Goal: Information Seeking & Learning: Learn about a topic

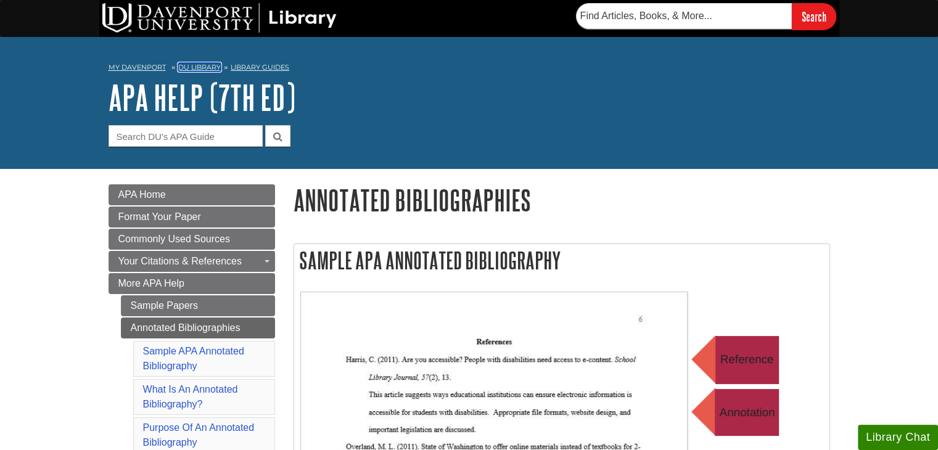
click at [194, 65] on link "DU Library" at bounding box center [199, 67] width 43 height 9
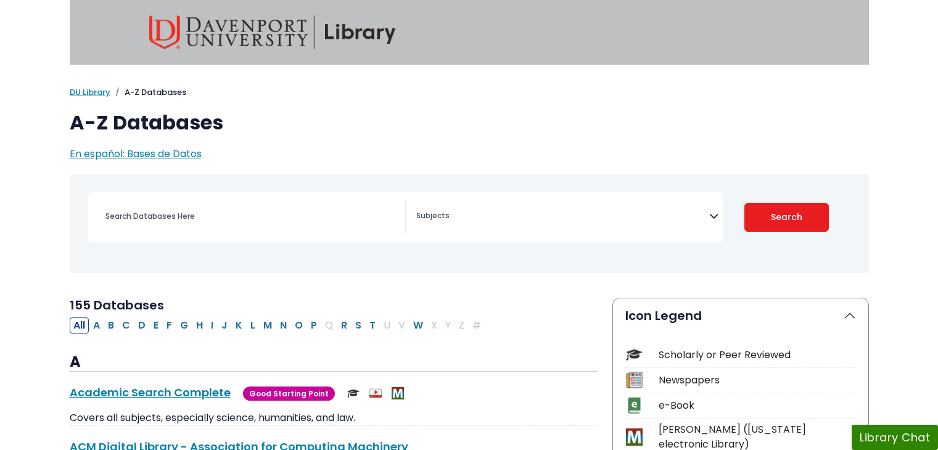
select select "Database Subject Filter"
click at [120, 326] on button "C" at bounding box center [125, 326] width 15 height 16
select select "Database Subject Filter"
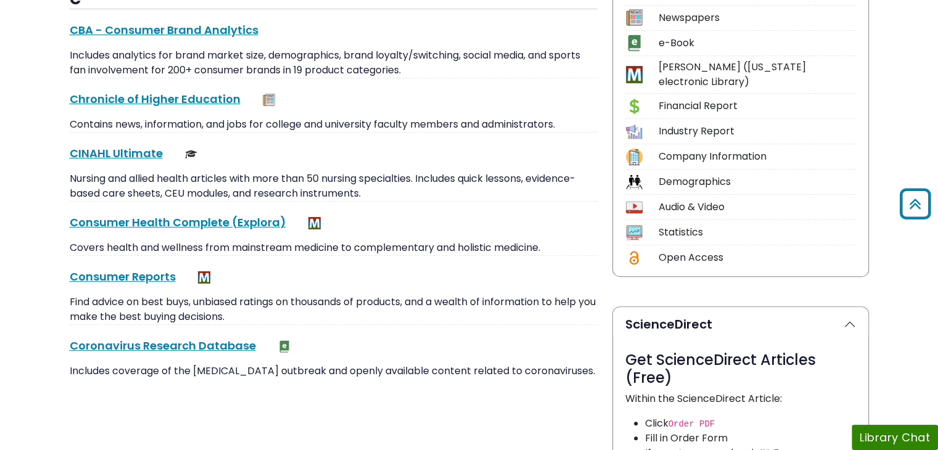
scroll to position [370, 0]
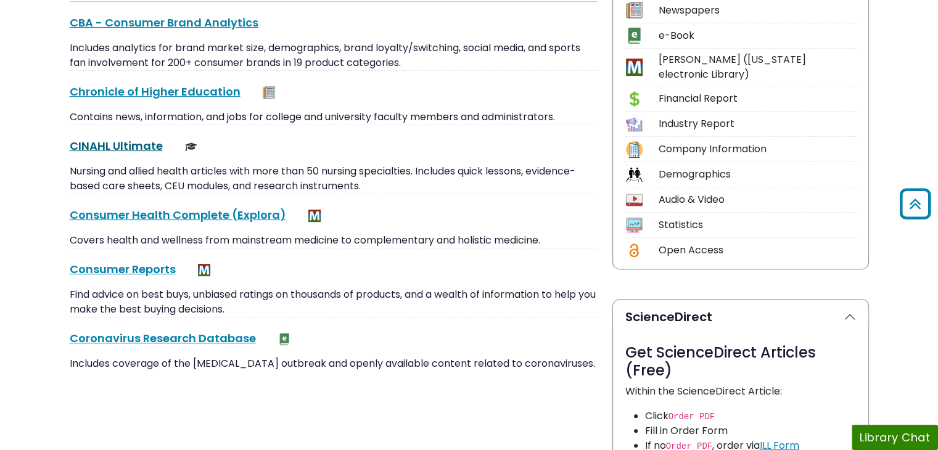
click at [82, 150] on link "CINAHL Ultimate This link opens in a new window" at bounding box center [116, 145] width 93 height 15
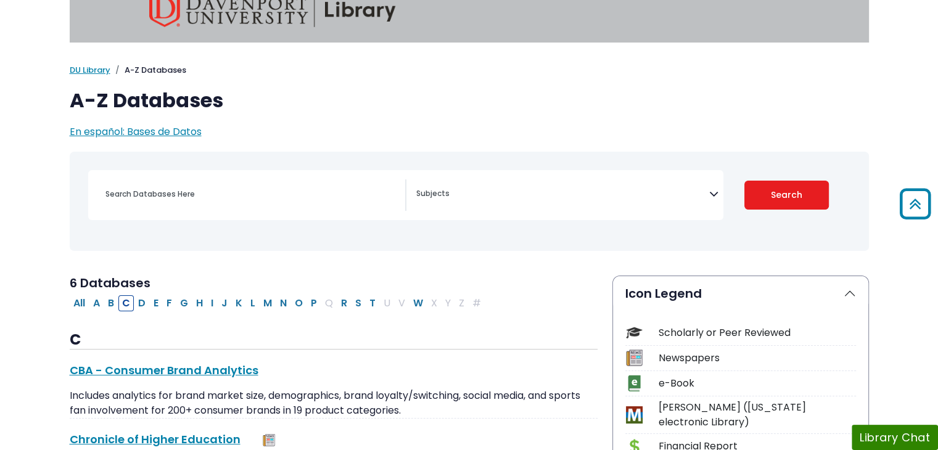
scroll to position [0, 0]
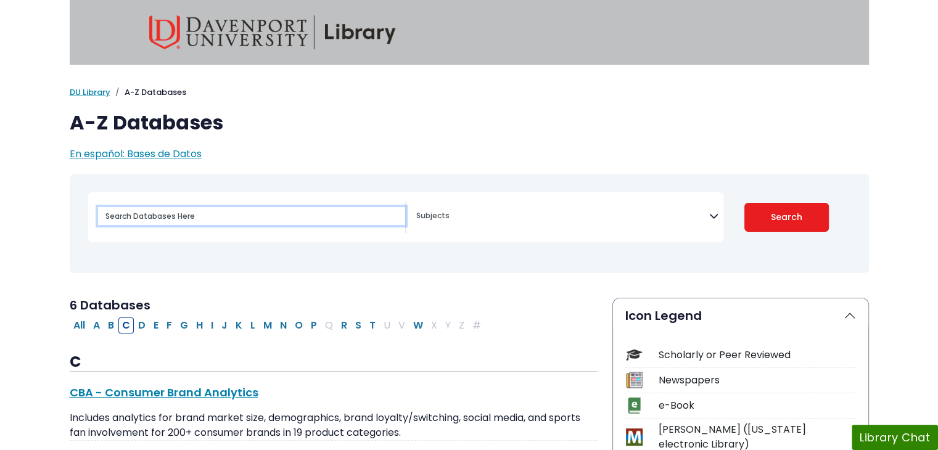
click at [343, 216] on input "Search database by title or keyword" at bounding box center [251, 216] width 307 height 18
type input "faye abdellah"
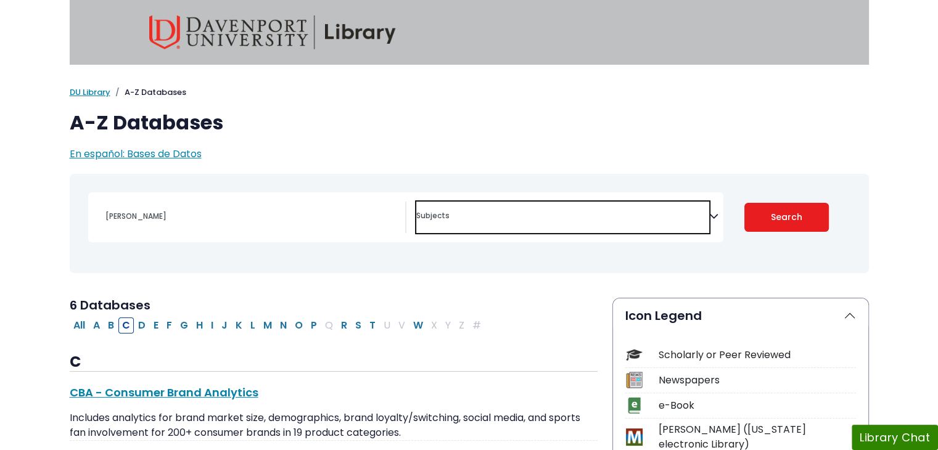
click at [621, 210] on span "Search filters" at bounding box center [562, 214] width 293 height 14
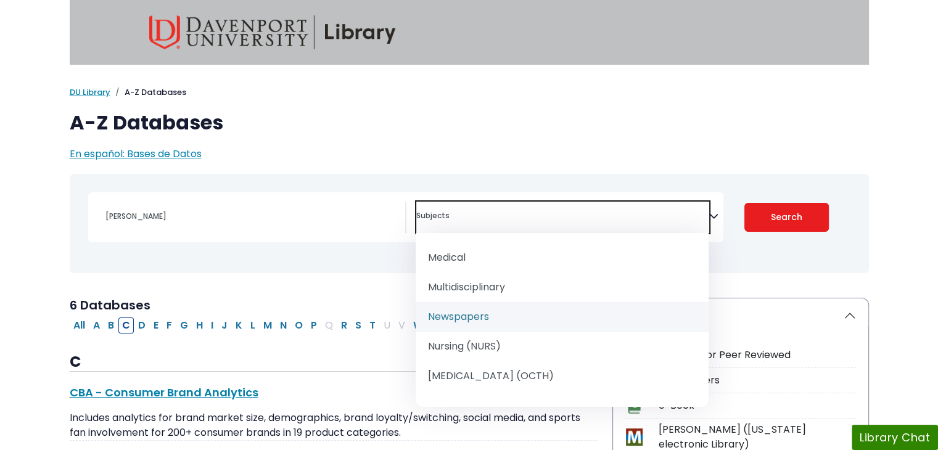
scroll to position [1171, 0]
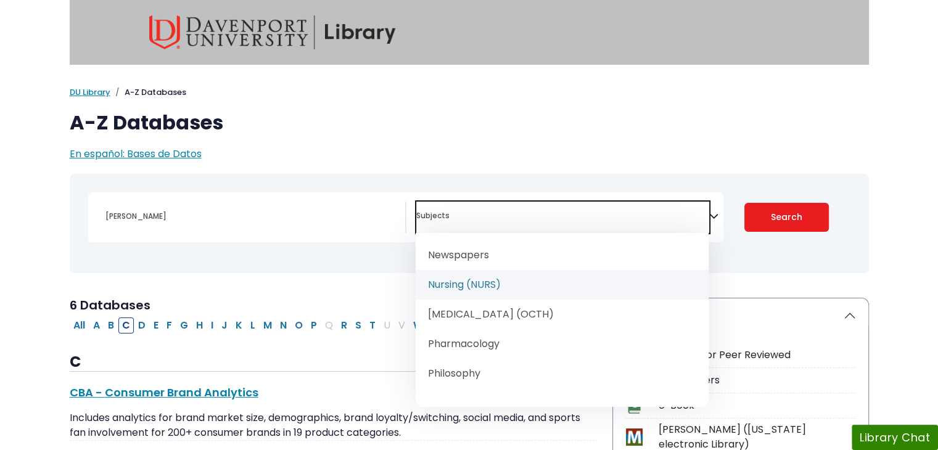
select select "219076"
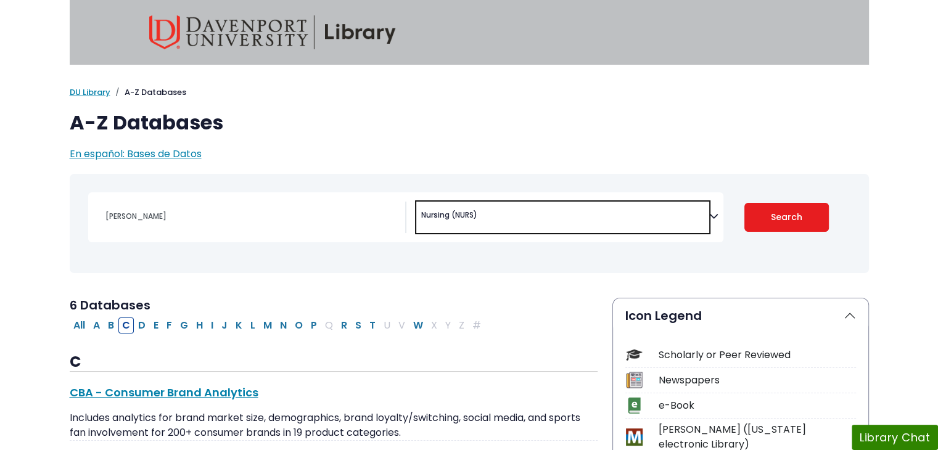
scroll to position [617, 0]
click at [784, 229] on button "Search" at bounding box center [786, 217] width 84 height 29
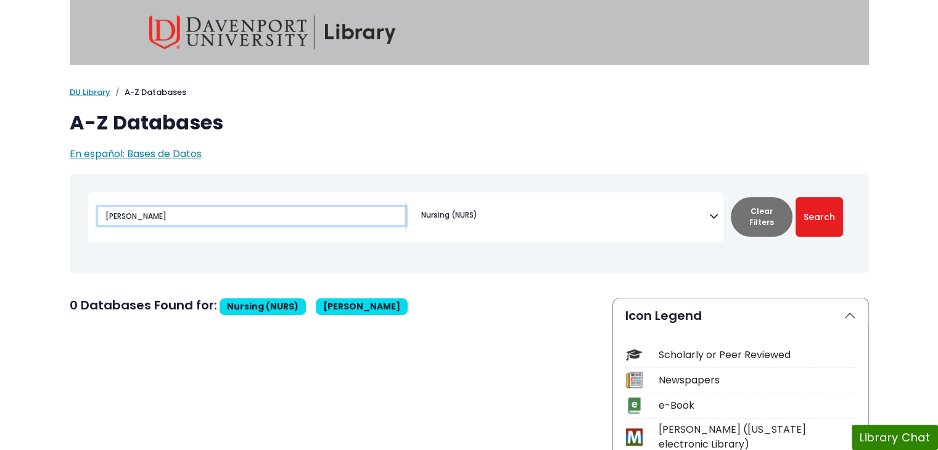
click at [318, 215] on input "faye abdellah" at bounding box center [251, 216] width 307 height 18
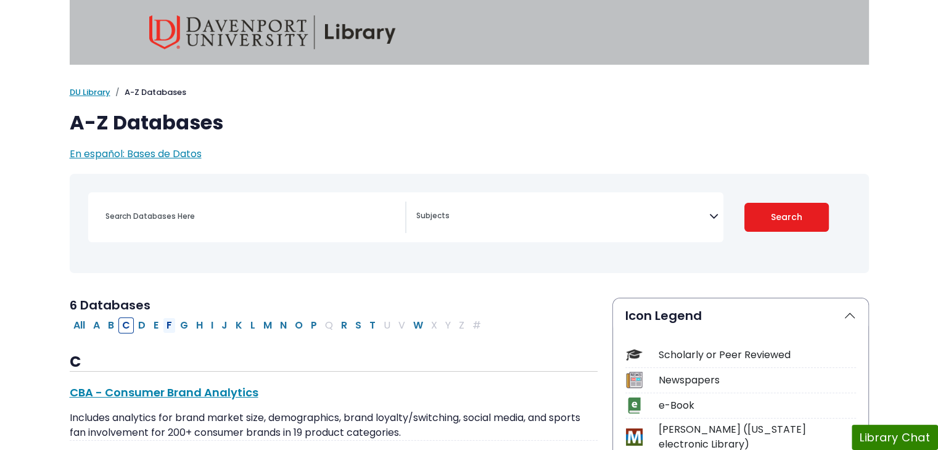
click at [171, 330] on button "F" at bounding box center [169, 326] width 13 height 16
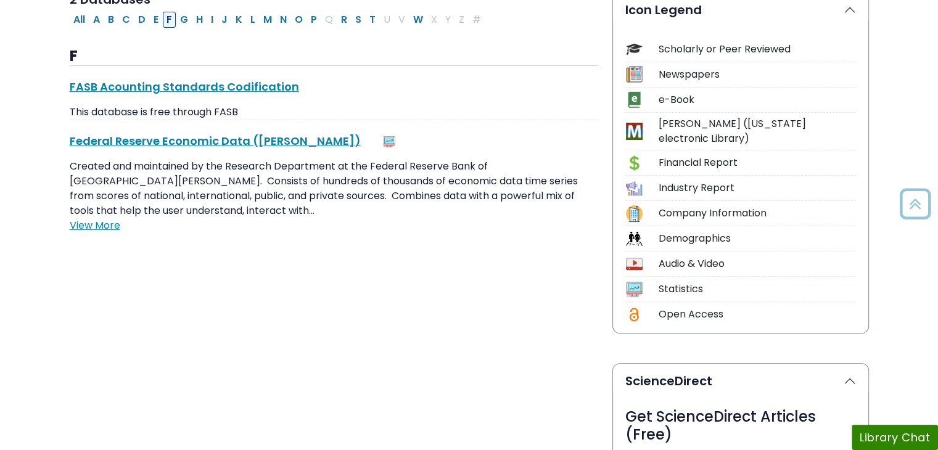
scroll to position [308, 0]
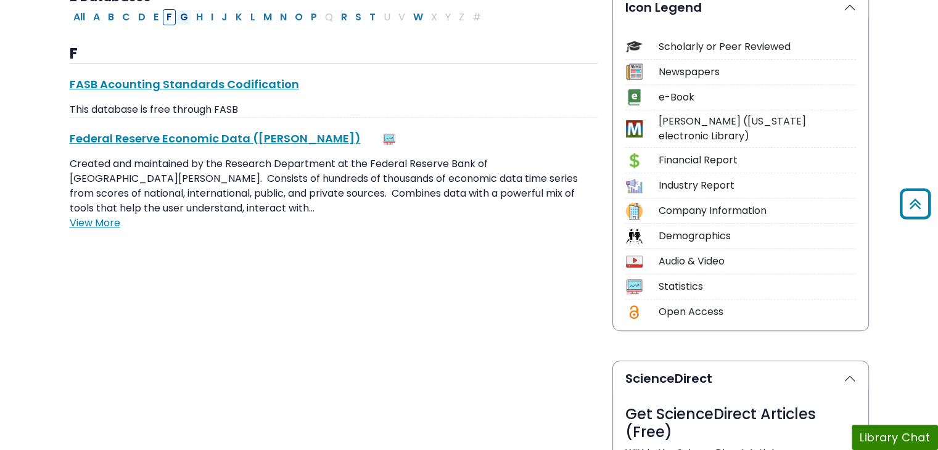
click at [178, 17] on button "G" at bounding box center [183, 17] width 15 height 16
select select "Database Subject Filter"
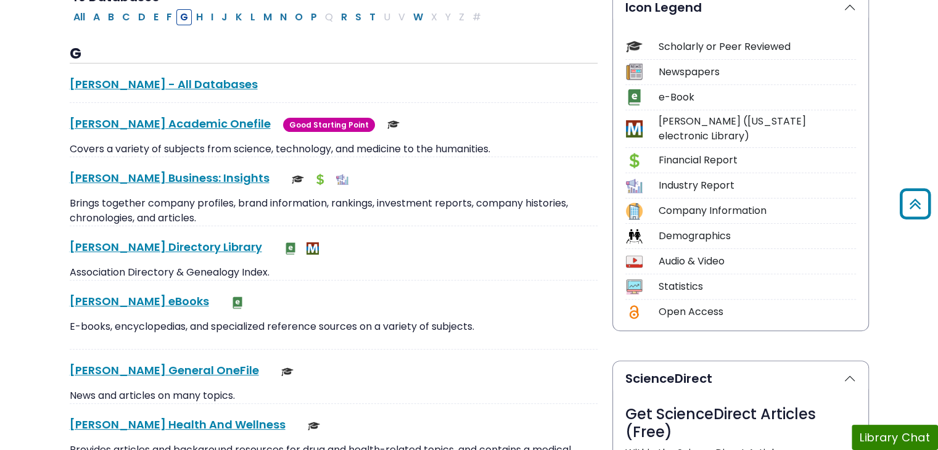
scroll to position [345, 0]
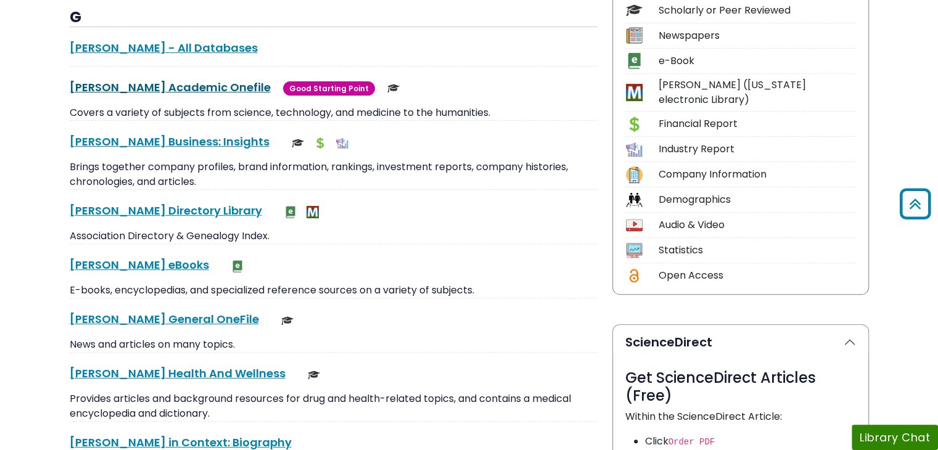
click at [141, 86] on link "Gale Academic Onefile This link opens in a new window" at bounding box center [170, 87] width 201 height 15
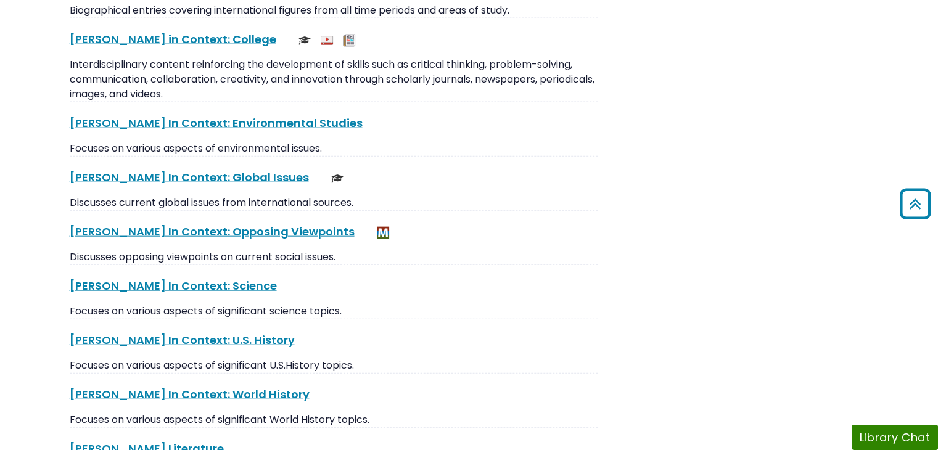
scroll to position [2836, 0]
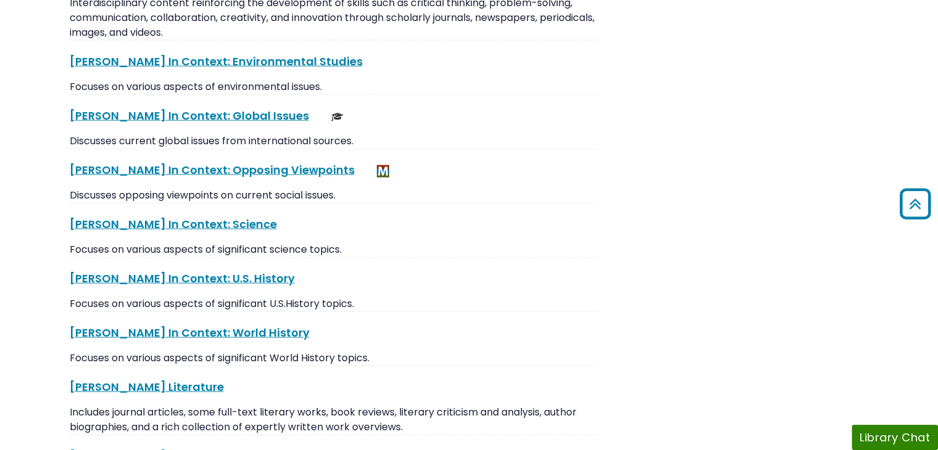
click at [509, 351] on p "Focuses on various aspects of significant World History topics." at bounding box center [334, 358] width 528 height 15
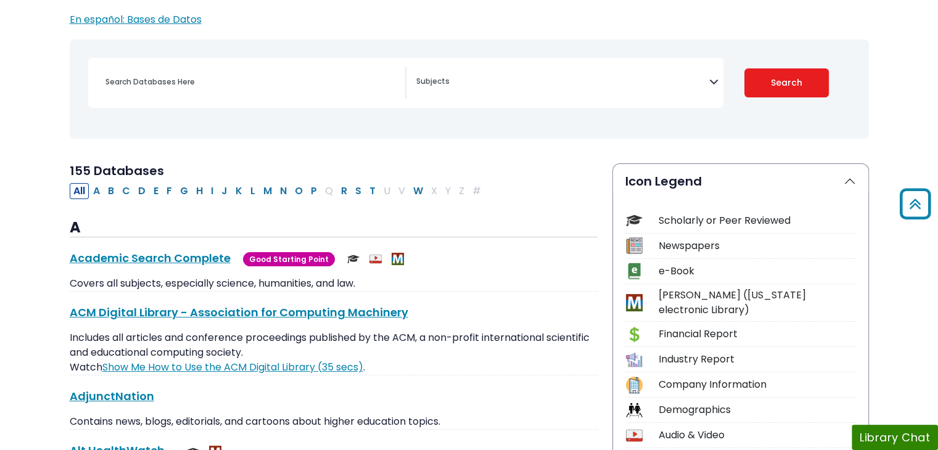
scroll to position [123, 0]
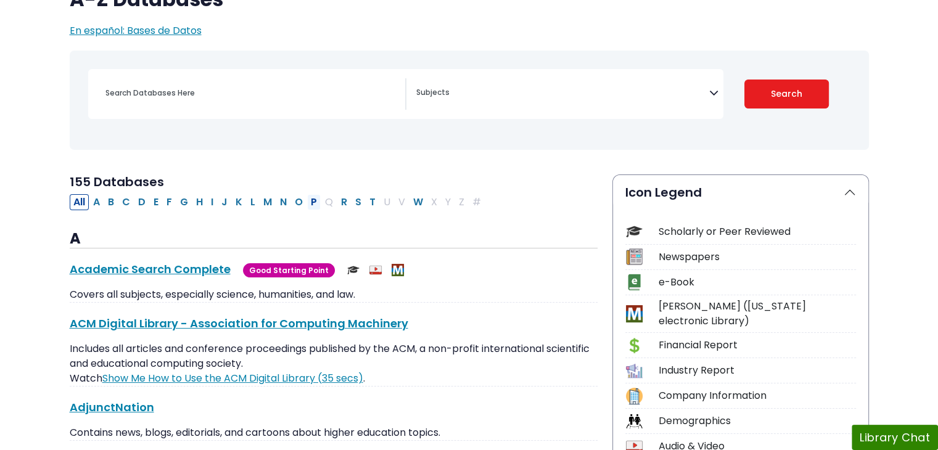
click at [308, 202] on button "P" at bounding box center [314, 202] width 14 height 16
select select "Database Subject Filter"
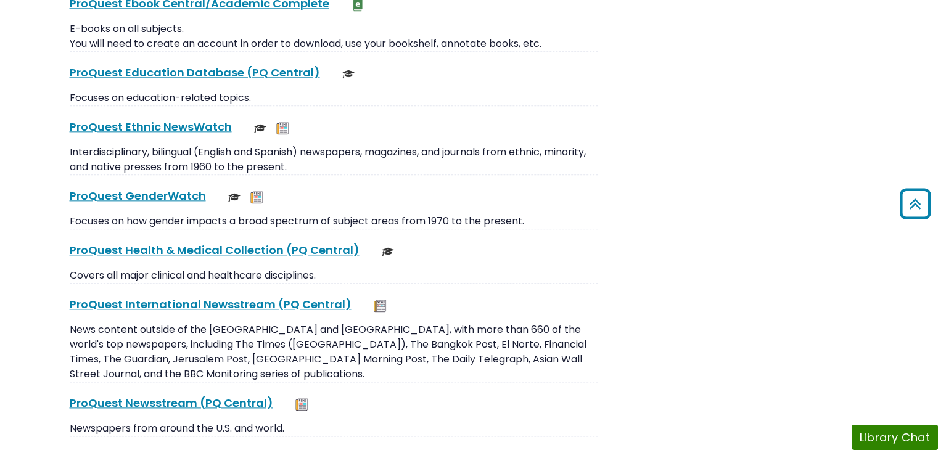
scroll to position [1480, 0]
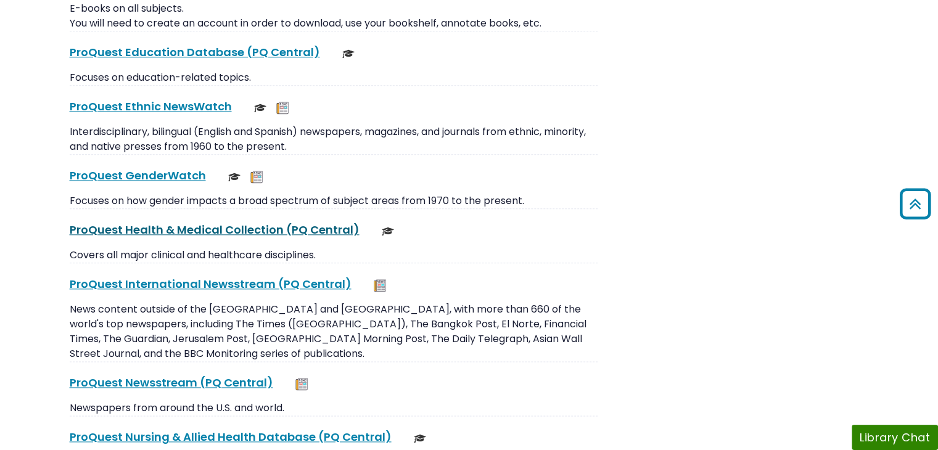
click at [277, 224] on link "ProQuest Health & Medical Collection (PQ Central) This link opens in a new wind…" at bounding box center [215, 229] width 290 height 15
click at [873, 432] on button "Library Chat" at bounding box center [894, 437] width 86 height 25
click at [115, 228] on link "ProQuest Health & Medical Collection (PQ Central) This link opens in a new wind…" at bounding box center [215, 229] width 290 height 15
click at [908, 433] on button "Library Chat" at bounding box center [894, 437] width 86 height 25
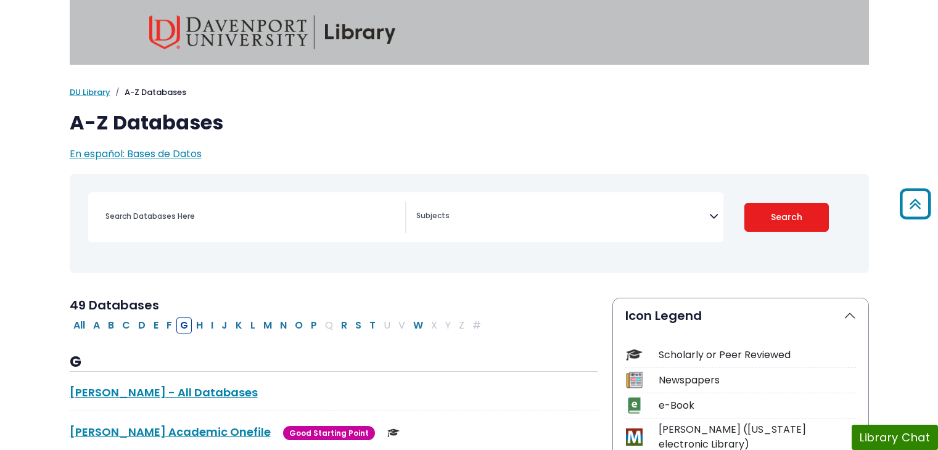
select select "Database Subject Filter"
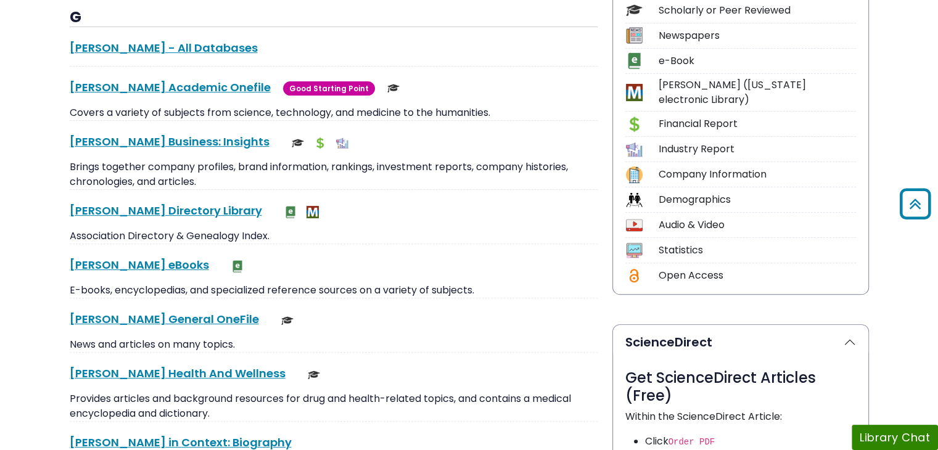
scroll to position [617, 0]
click at [866, 428] on button "Library Chat" at bounding box center [894, 437] width 86 height 25
